Goal: Use online tool/utility: Utilize a website feature to perform a specific function

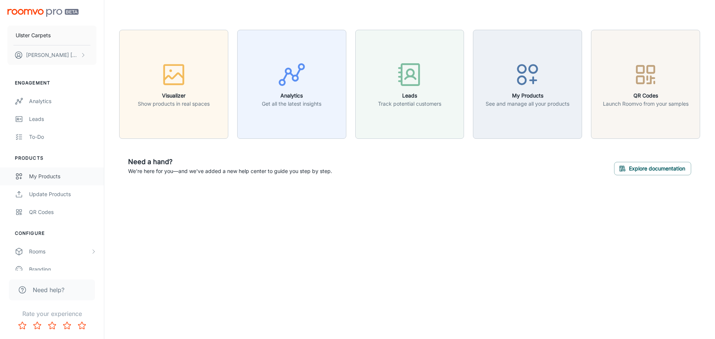
click at [51, 175] on div "My Products" at bounding box center [62, 177] width 67 height 8
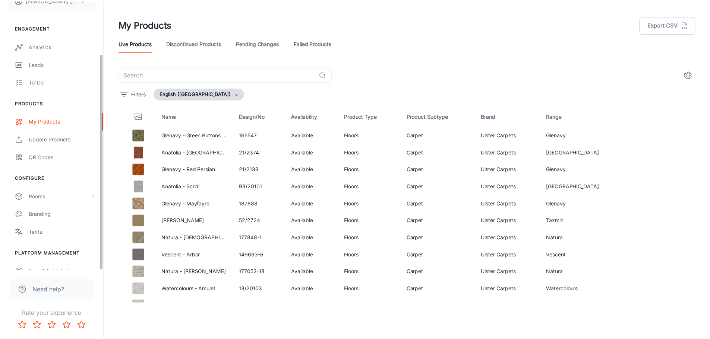
scroll to position [65, 0]
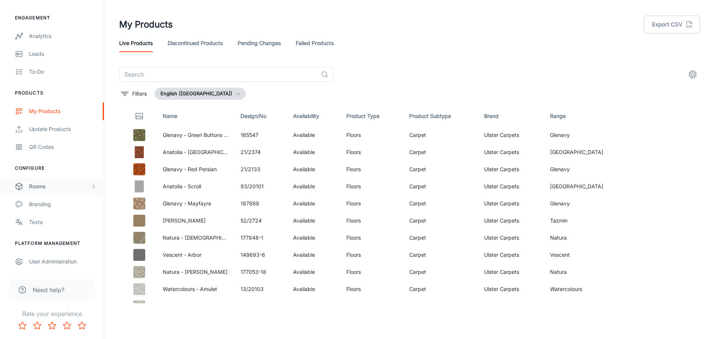
click at [45, 190] on div "Rooms" at bounding box center [59, 187] width 61 height 8
click at [44, 200] on div "My Rooms" at bounding box center [52, 205] width 104 height 18
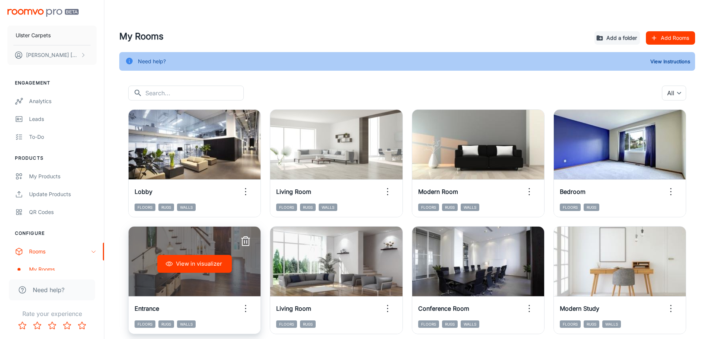
click at [199, 257] on button "View in visualizer" at bounding box center [194, 264] width 75 height 18
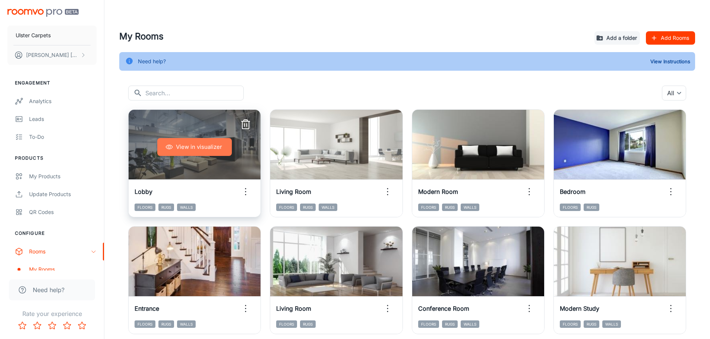
click at [196, 152] on button "View in visualizer" at bounding box center [194, 147] width 75 height 18
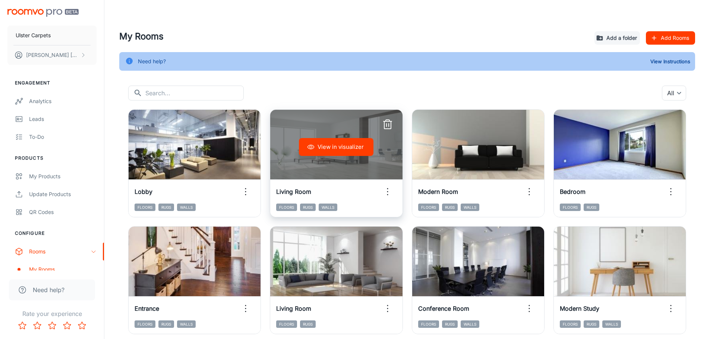
click at [326, 135] on div "View in visualizer" at bounding box center [336, 147] width 132 height 75
click at [326, 143] on button "View in visualizer" at bounding box center [336, 147] width 75 height 18
